Goal: Information Seeking & Learning: Learn about a topic

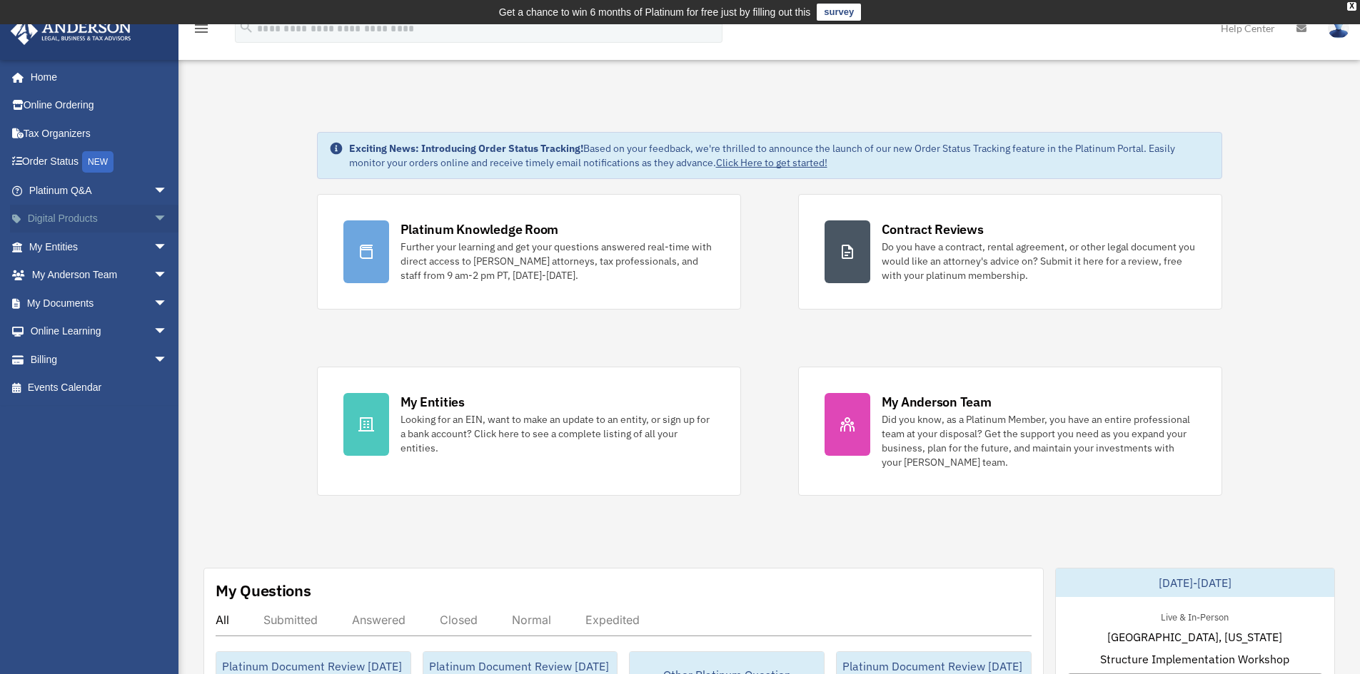
click at [154, 225] on span "arrow_drop_down" at bounding box center [167, 219] width 29 height 29
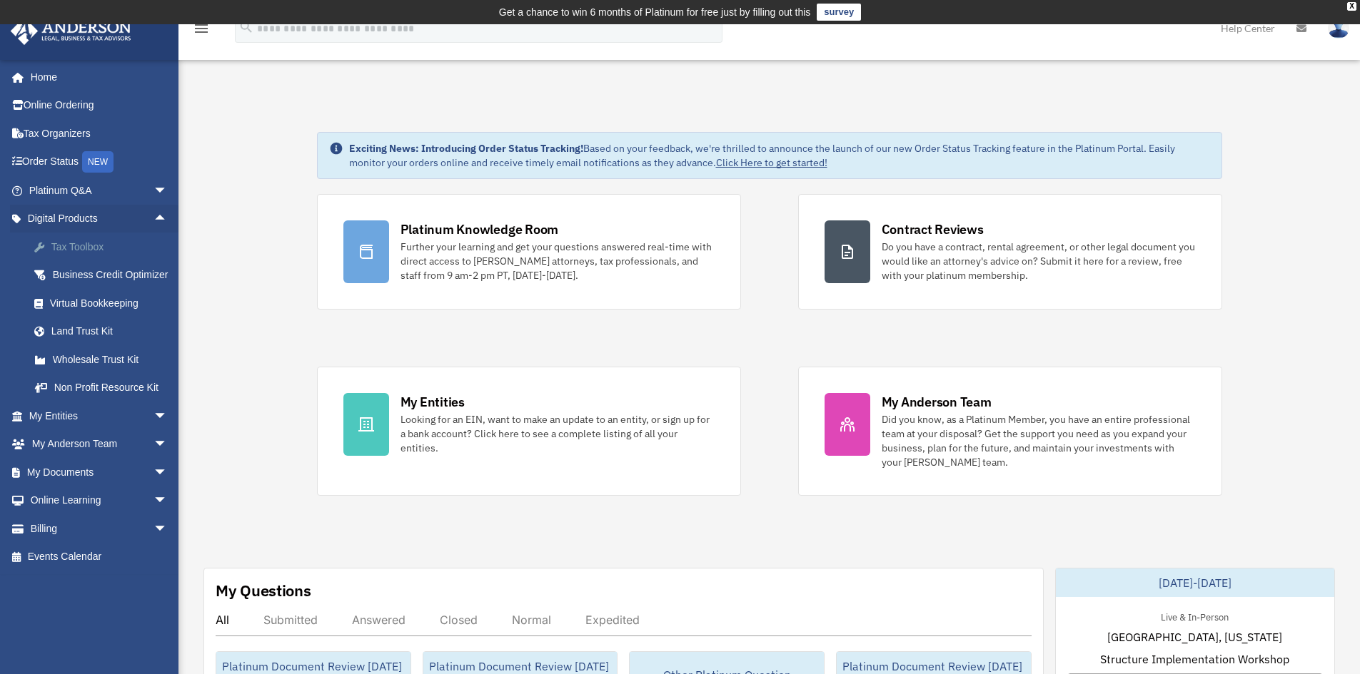
click at [131, 247] on div "Tax Toolbox" at bounding box center [110, 247] width 121 height 18
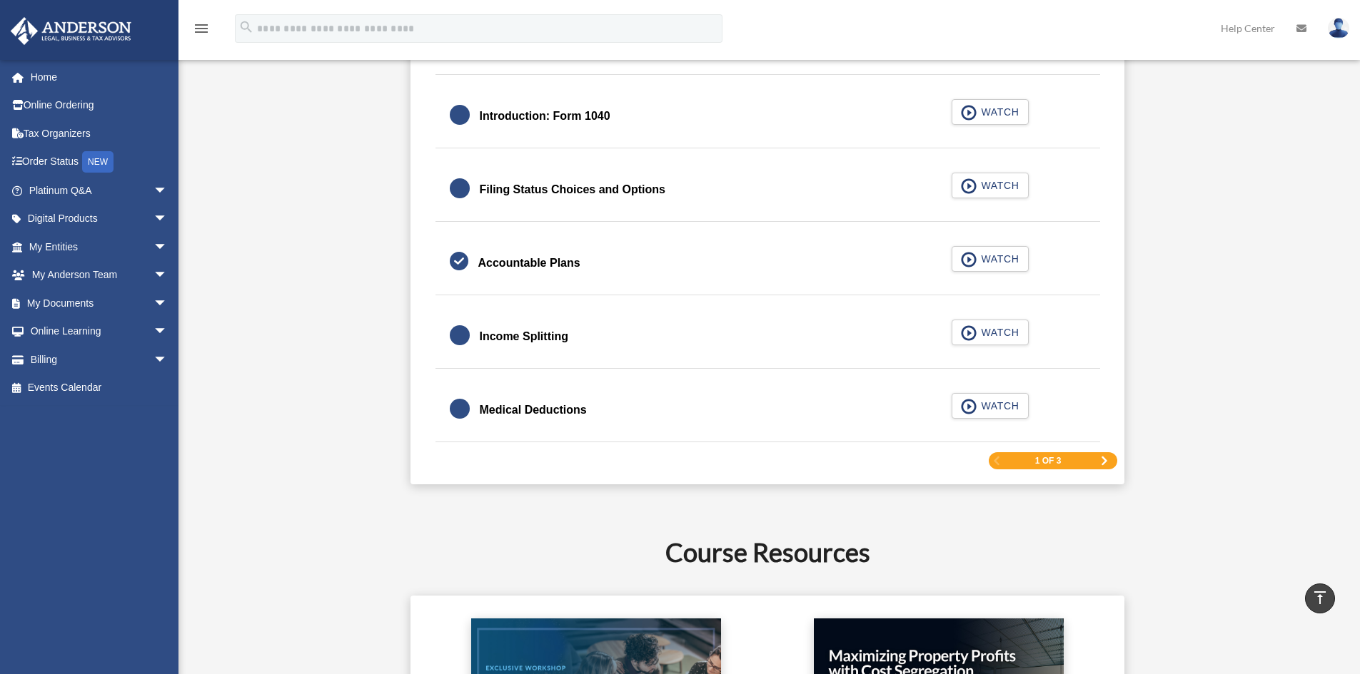
scroll to position [2141, 0]
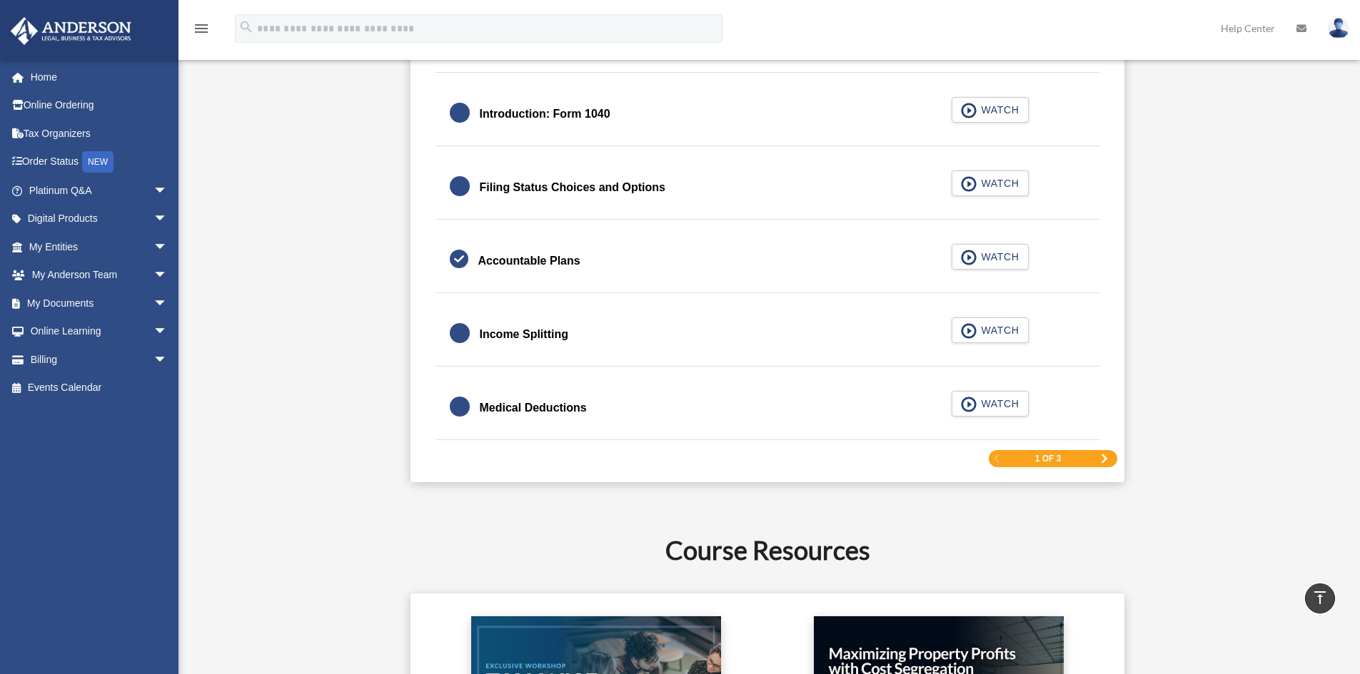
click at [1104, 455] on span "Next Page" at bounding box center [1104, 459] width 9 height 9
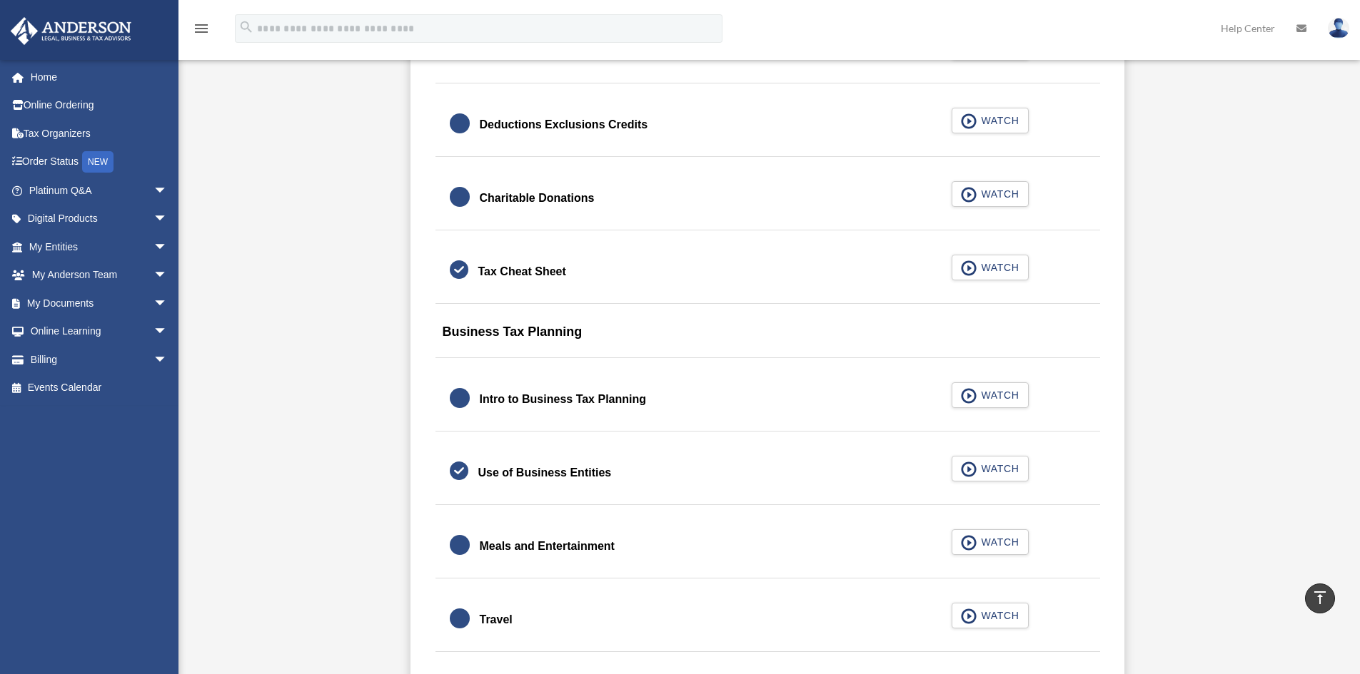
scroll to position [1070, 0]
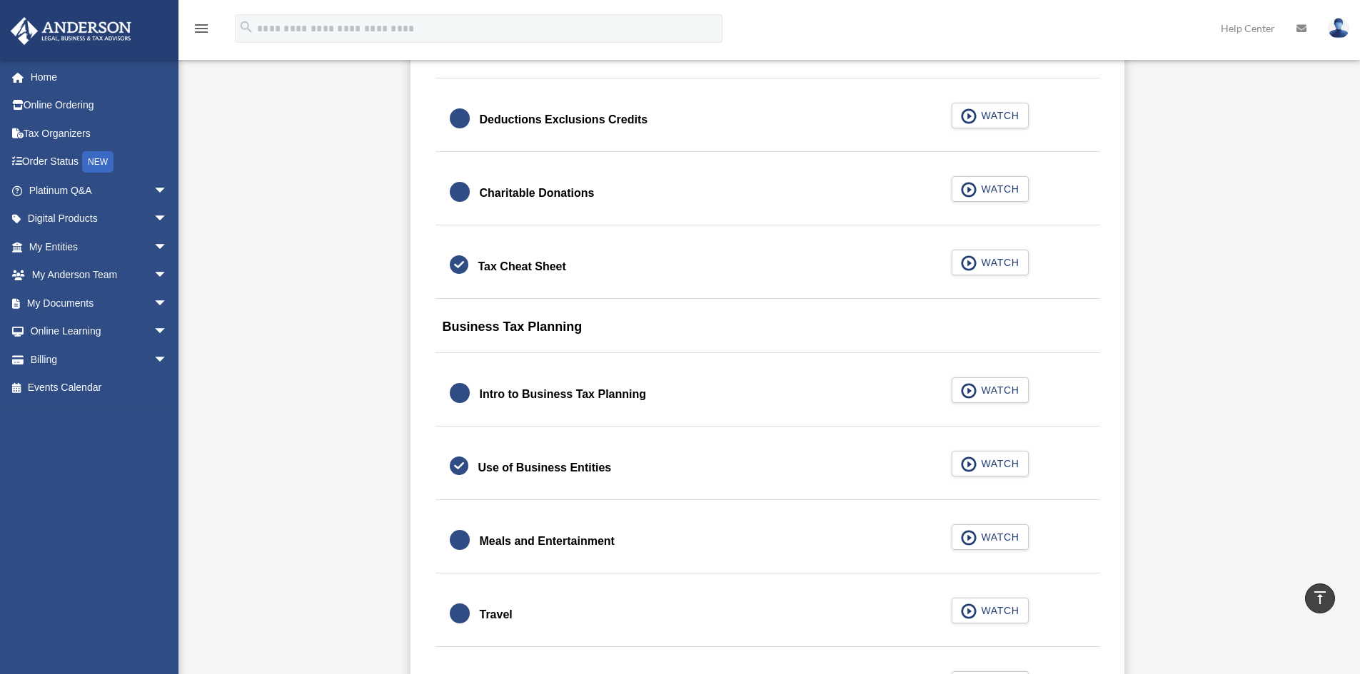
click at [534, 260] on div "Tax Cheat Sheet" at bounding box center [522, 267] width 88 height 20
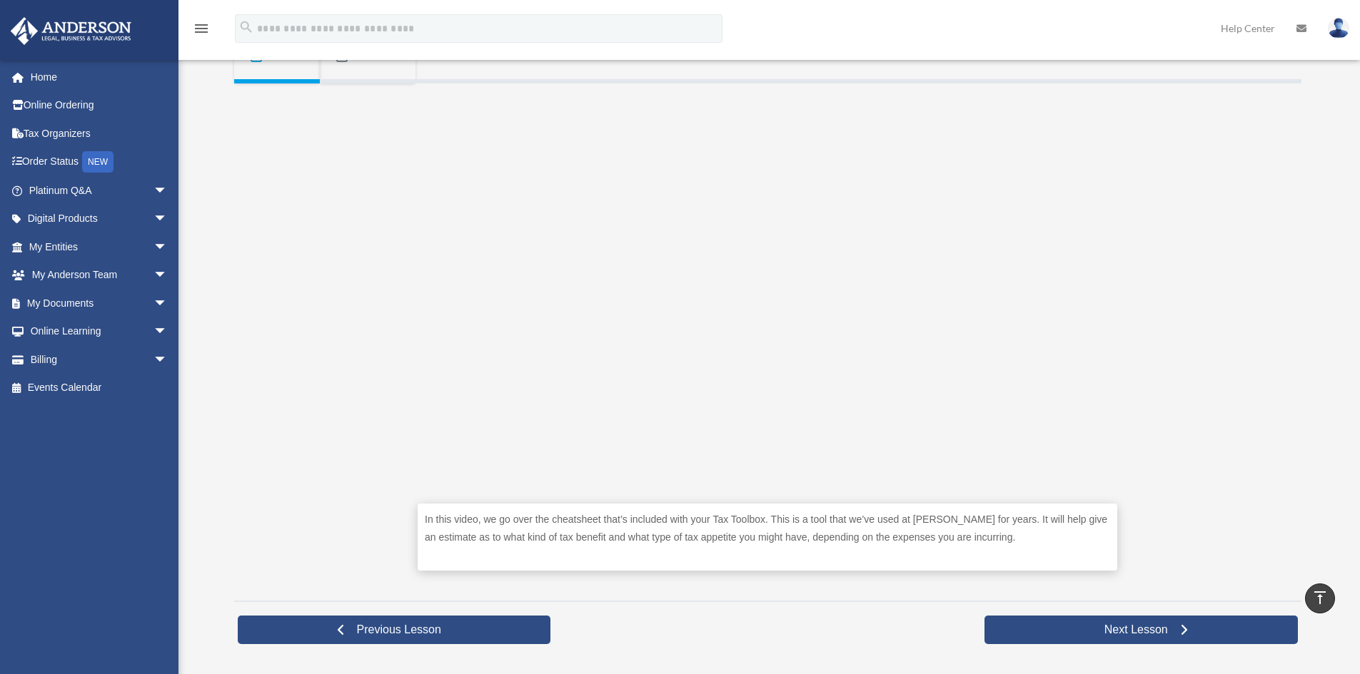
scroll to position [155, 0]
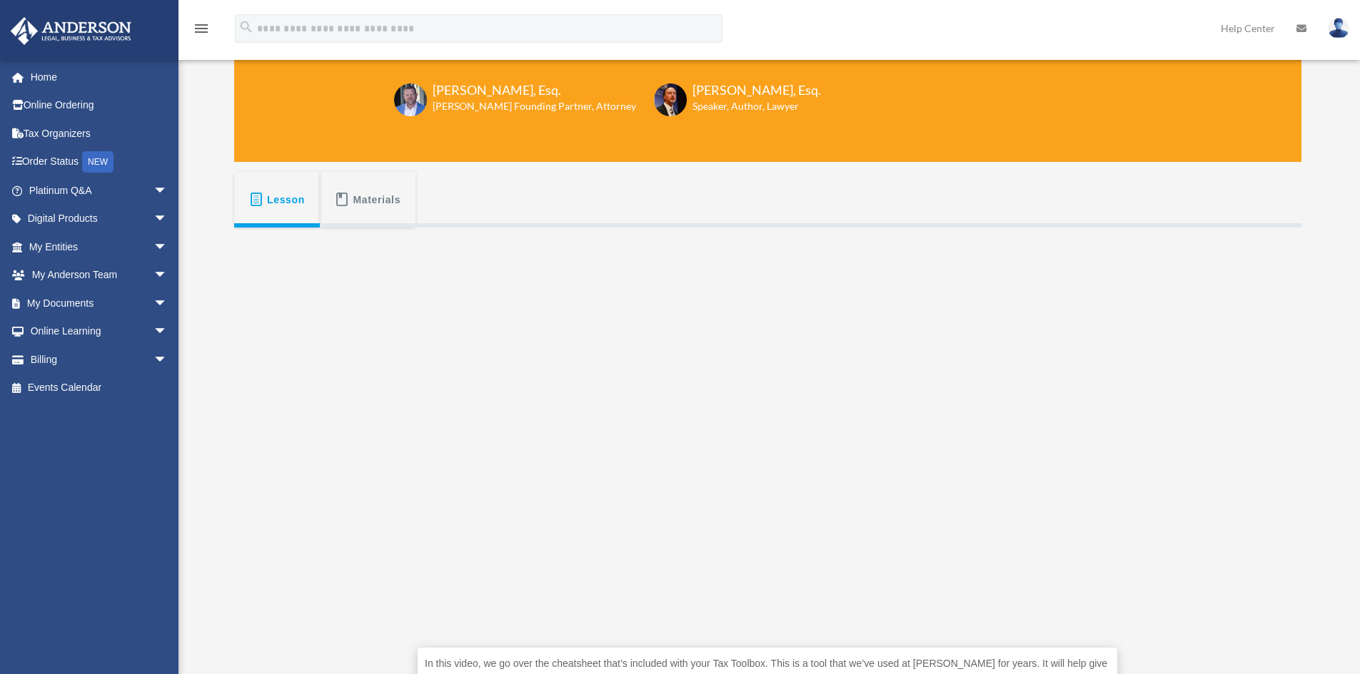
click at [380, 203] on span "Materials" at bounding box center [377, 200] width 48 height 26
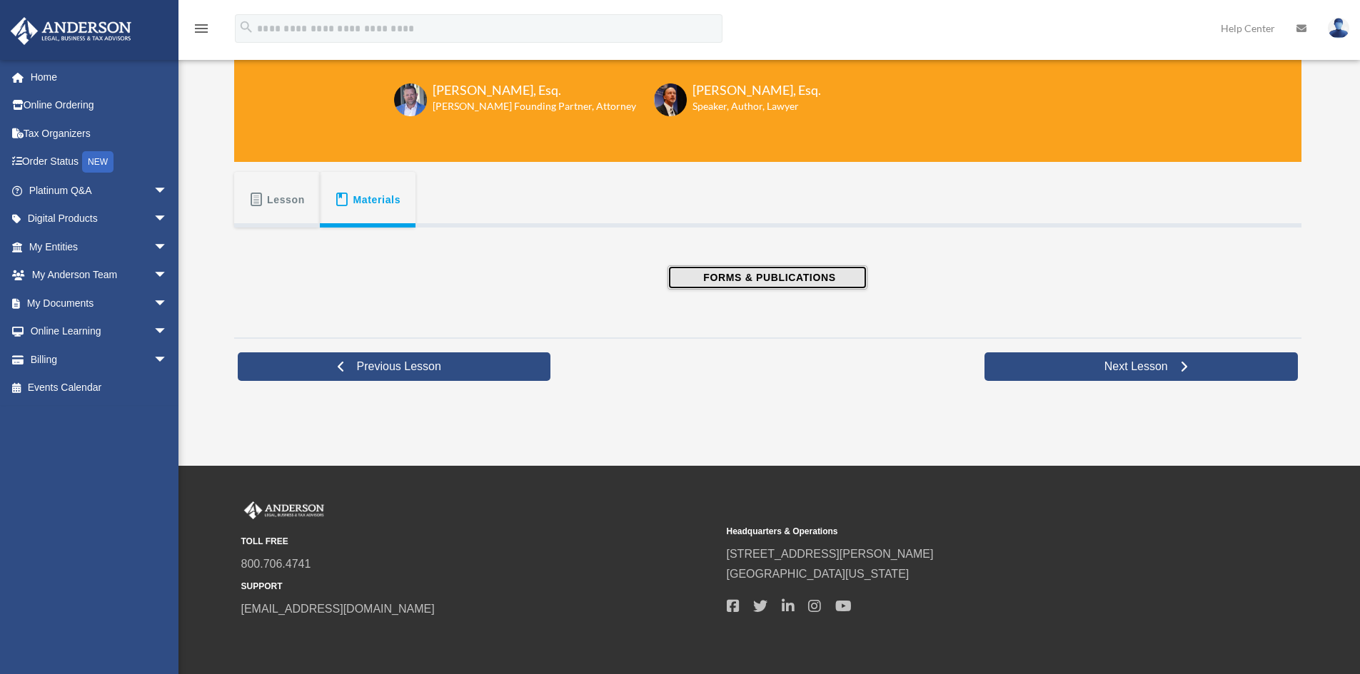
click at [806, 277] on span "FORMS & PUBLICATIONS" at bounding box center [767, 277] width 136 height 14
click at [280, 211] on span "Lesson" at bounding box center [286, 200] width 38 height 26
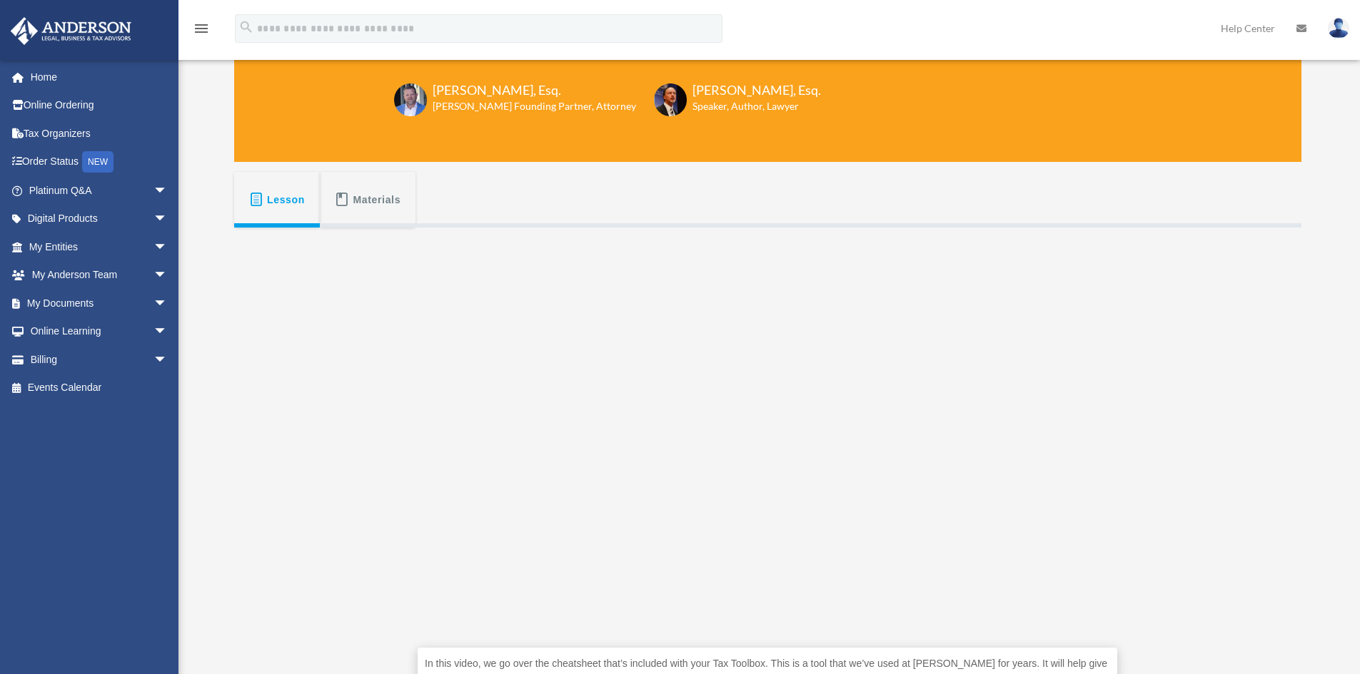
click at [361, 203] on span "Materials" at bounding box center [377, 200] width 48 height 26
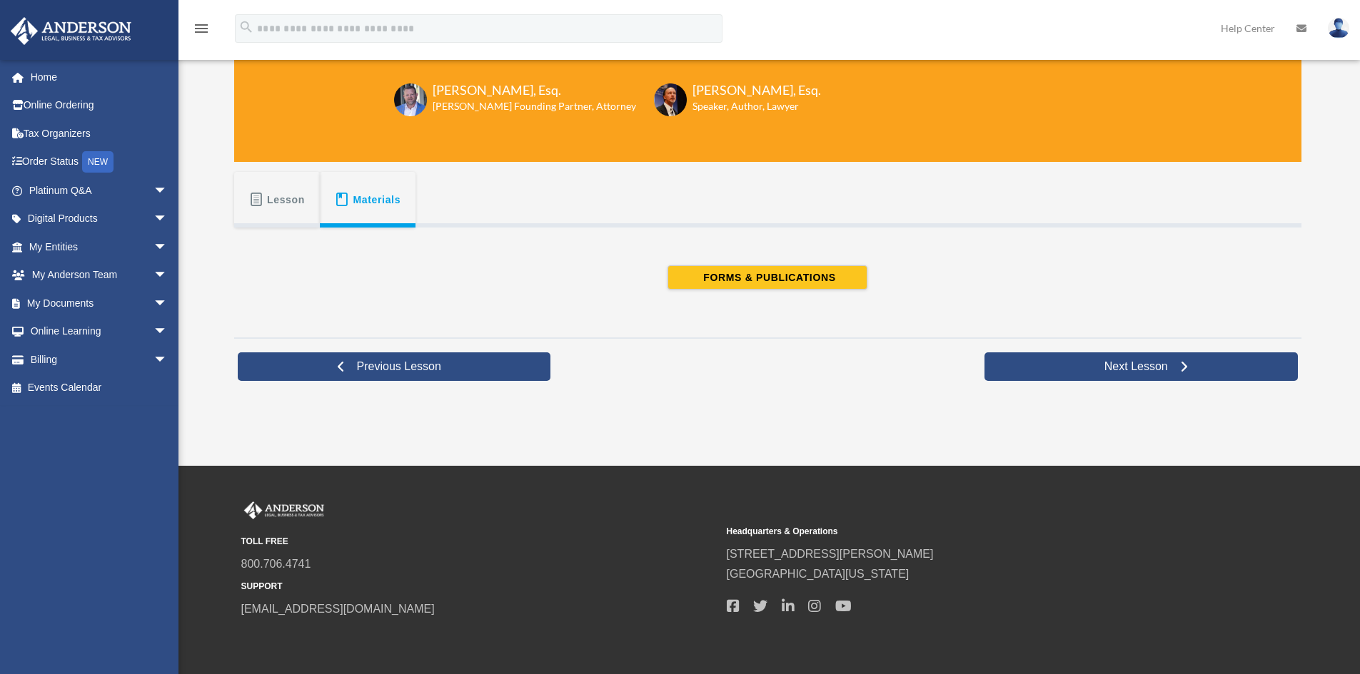
click at [268, 193] on span "Lesson" at bounding box center [286, 200] width 38 height 26
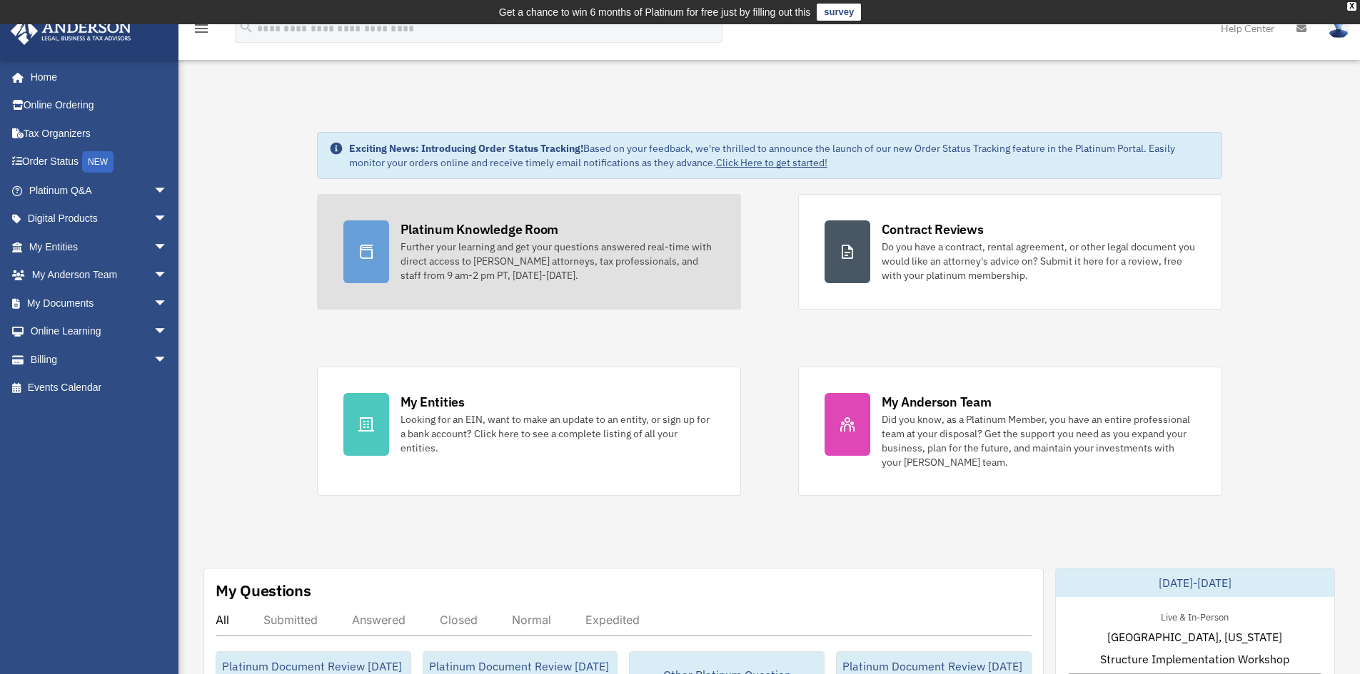
click at [458, 224] on div "Platinum Knowledge Room" at bounding box center [479, 230] width 158 height 18
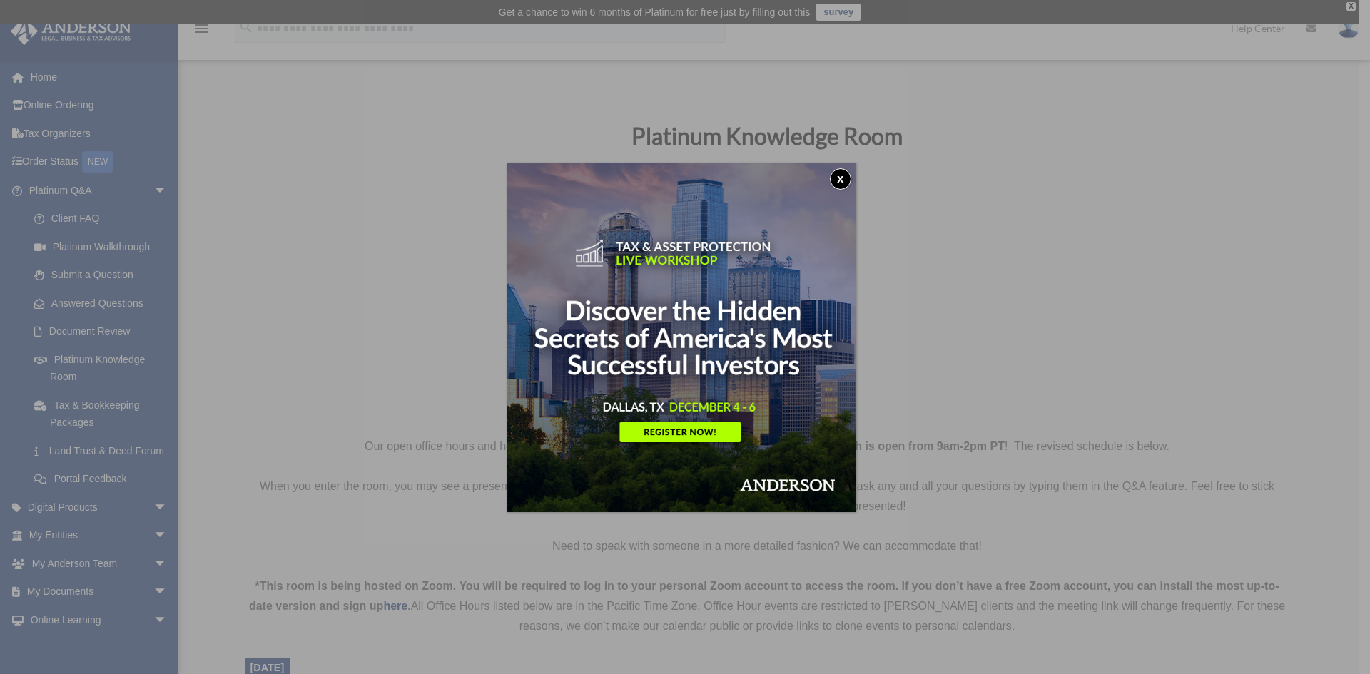
click at [840, 173] on button "x" at bounding box center [840, 178] width 21 height 21
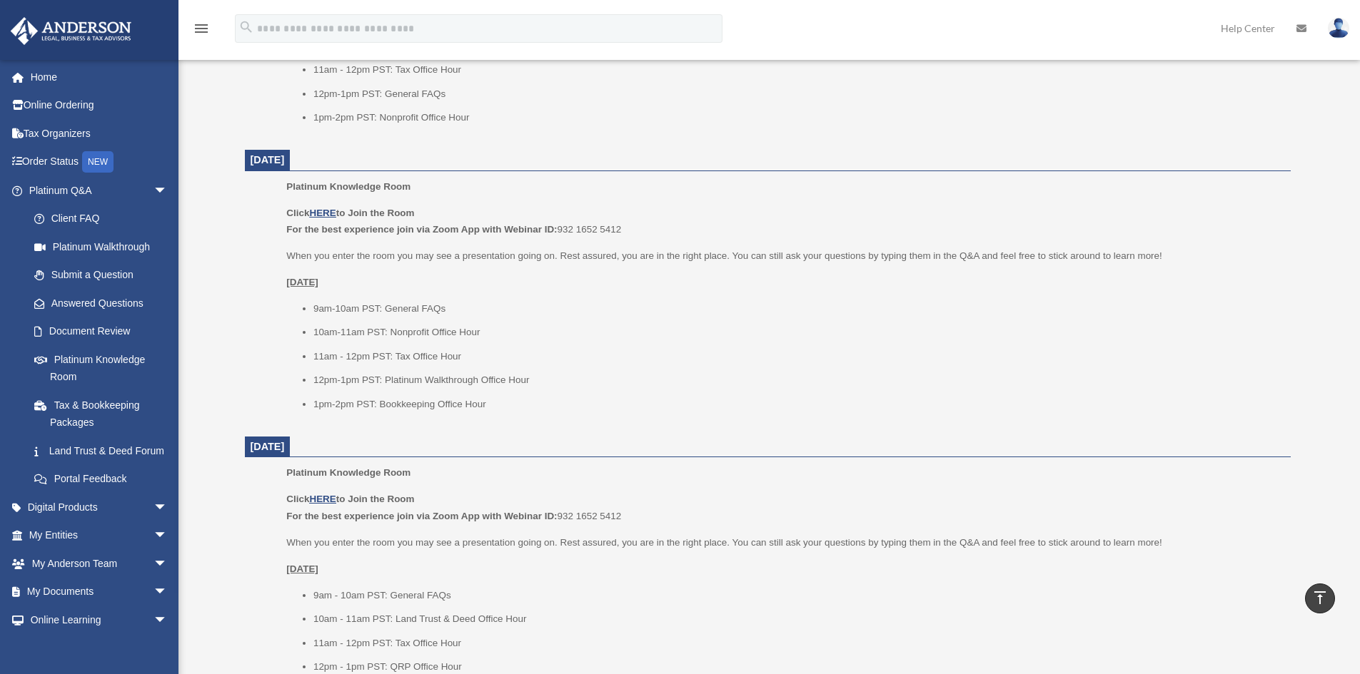
scroll to position [1213, 0]
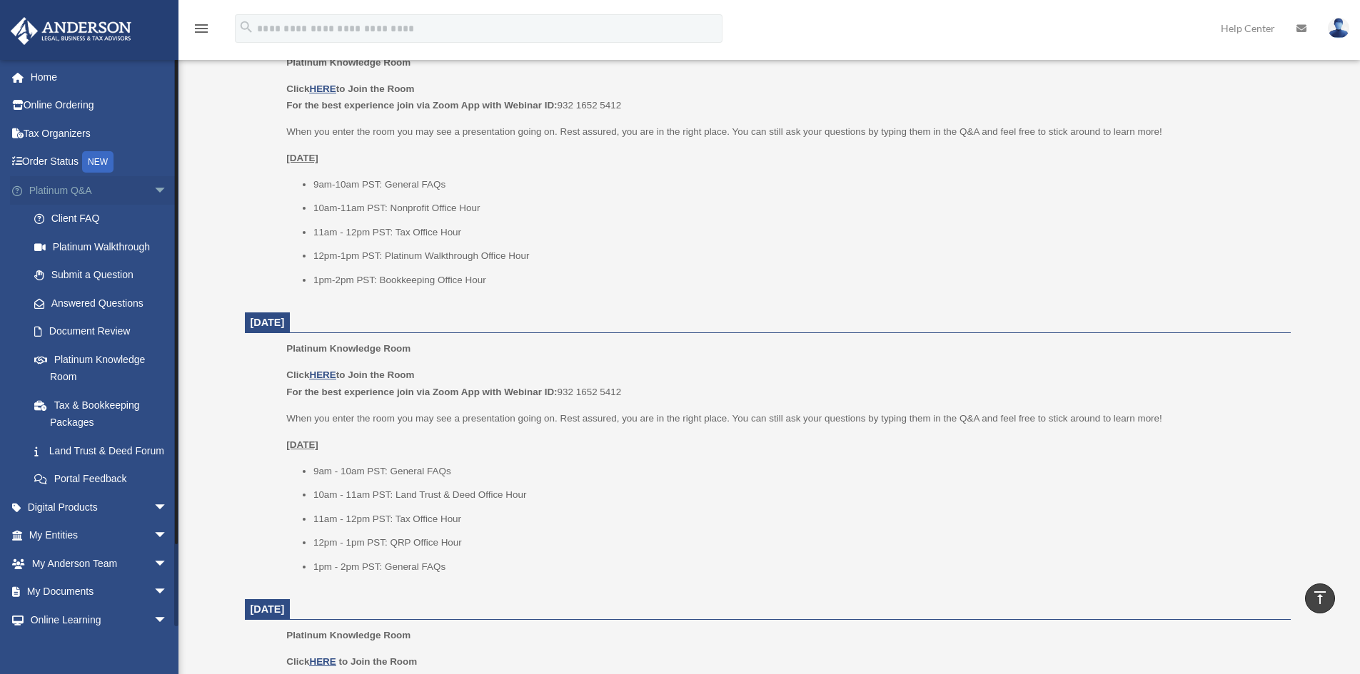
click at [153, 194] on span "arrow_drop_down" at bounding box center [167, 190] width 29 height 29
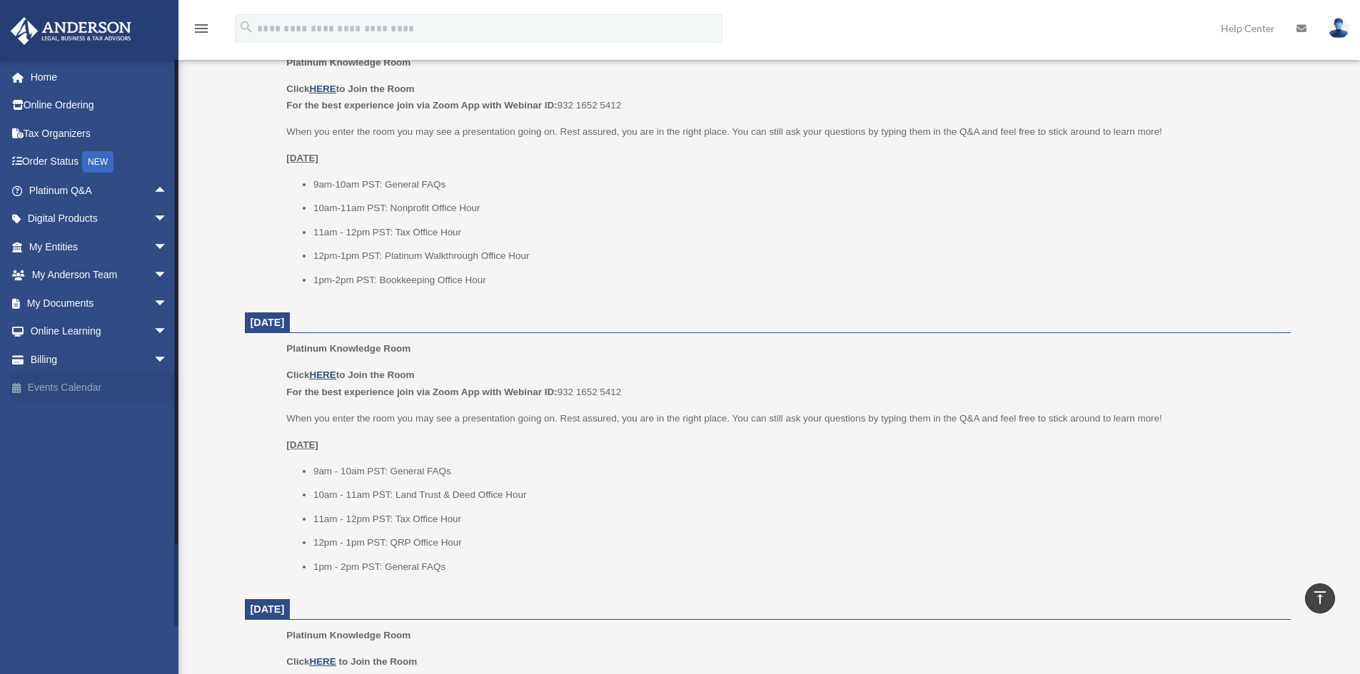
click at [130, 390] on link "Events Calendar" at bounding box center [99, 388] width 179 height 29
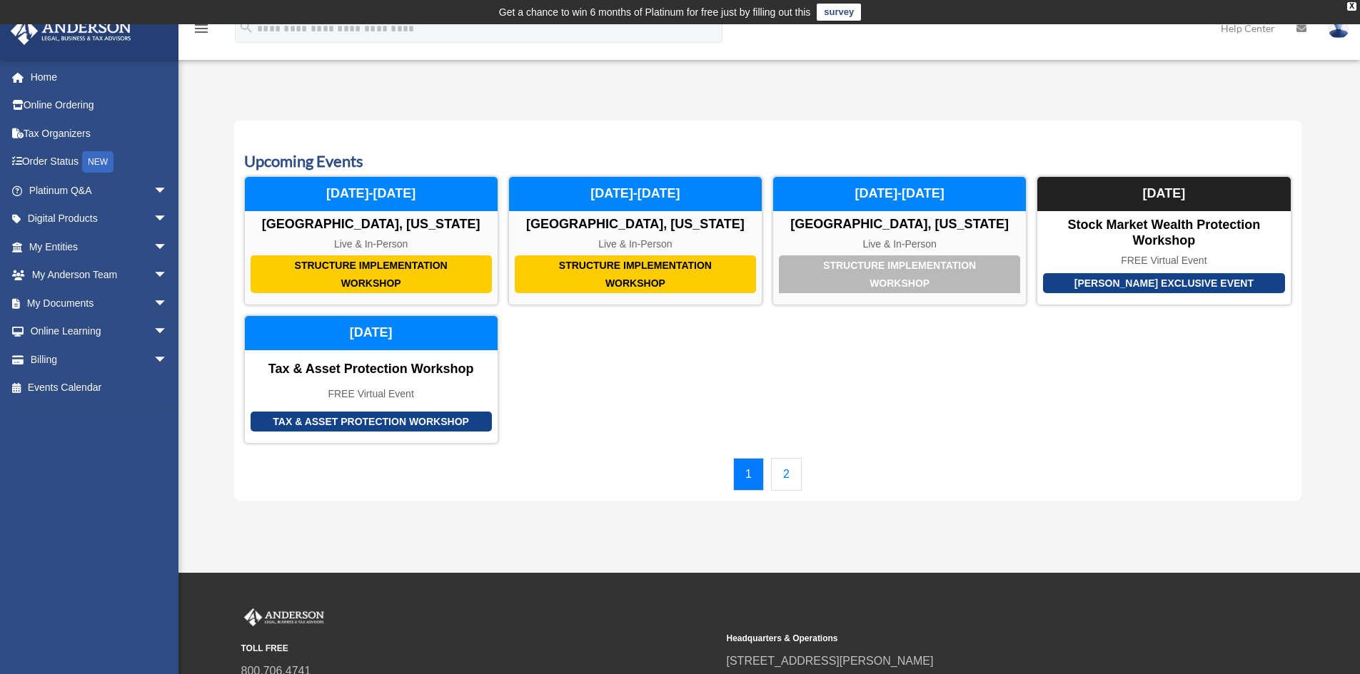
click at [790, 481] on link "2" at bounding box center [786, 474] width 31 height 33
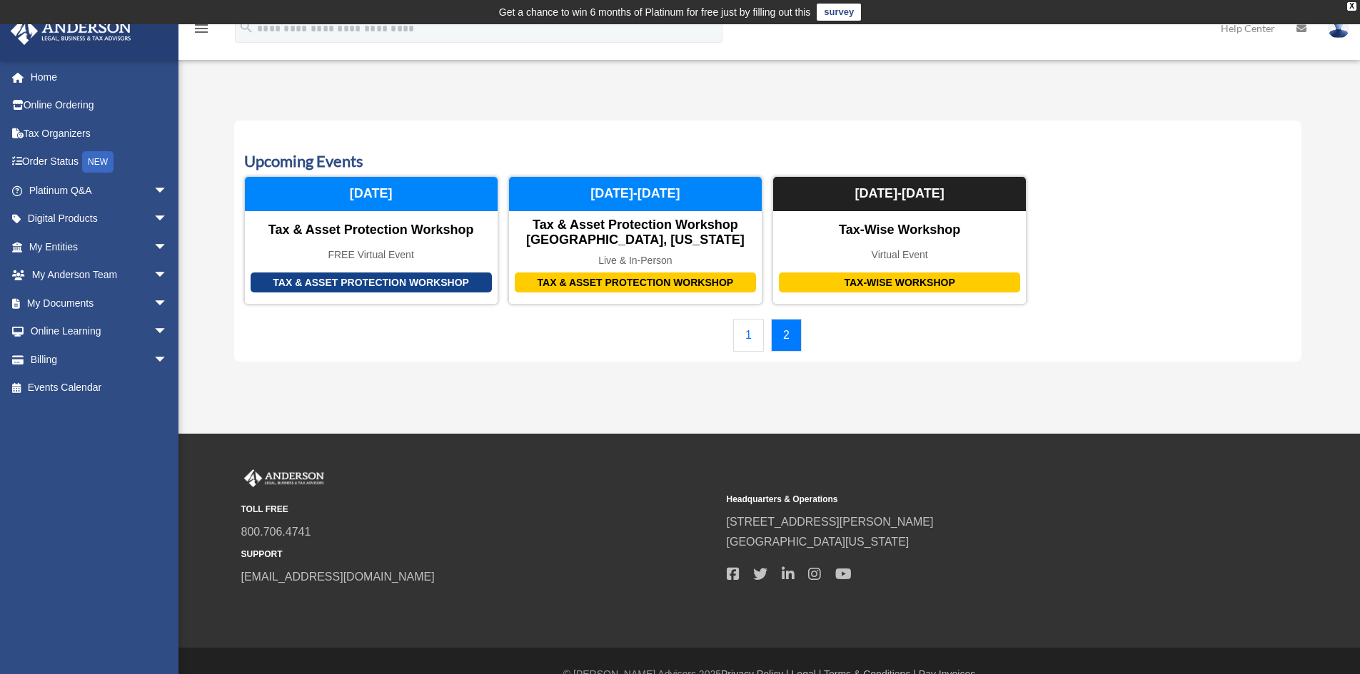
click at [396, 403] on div "Calendar [PERSON_NAME][EMAIL_ADDRESS][DOMAIN_NAME] Sign Out [PERSON_NAME][EMAIL…" at bounding box center [680, 229] width 1360 height 410
click at [757, 336] on link "1" at bounding box center [748, 335] width 31 height 33
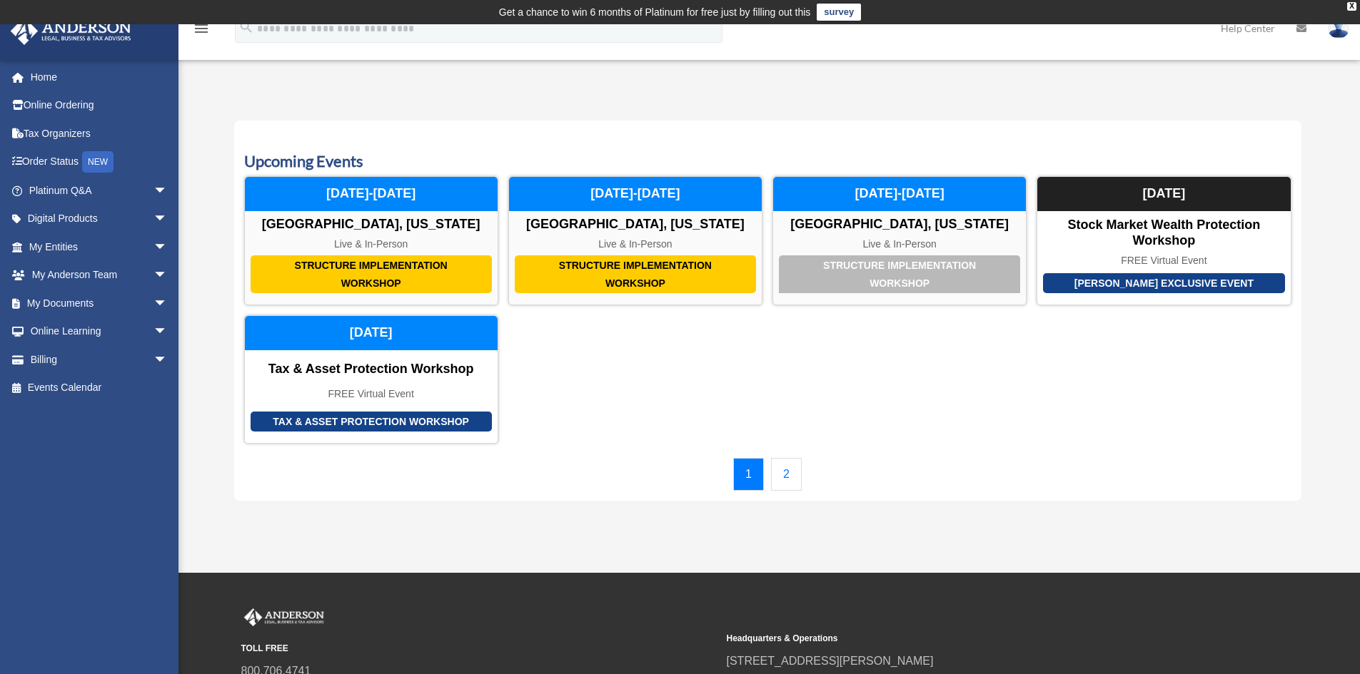
click at [510, 537] on div "Calendar [PERSON_NAME][EMAIL_ADDRESS][DOMAIN_NAME] Sign Out [PERSON_NAME][EMAIL…" at bounding box center [680, 298] width 1360 height 549
